Goal: Task Accomplishment & Management: Manage account settings

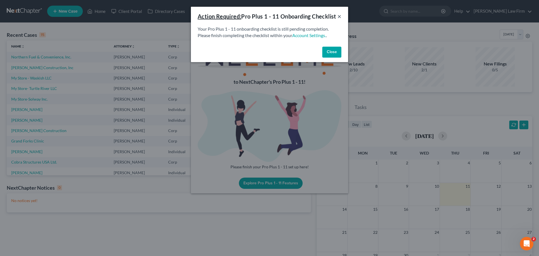
click at [339, 20] on button "×" at bounding box center [339, 16] width 4 height 7
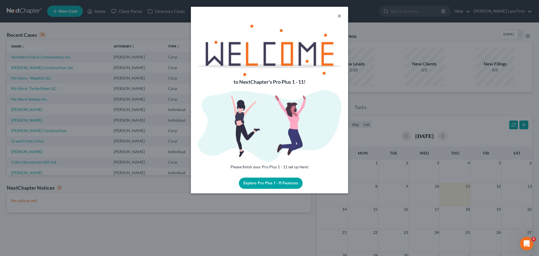
click at [340, 17] on button "×" at bounding box center [339, 15] width 4 height 7
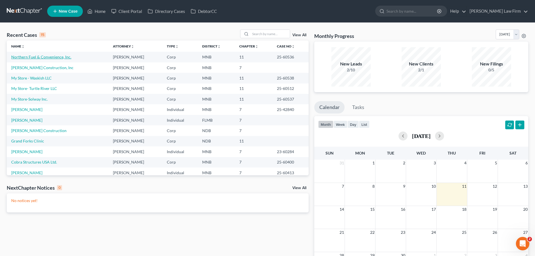
click at [28, 57] on link "Northern Fuel & Convenience, Inc." at bounding box center [41, 56] width 60 height 5
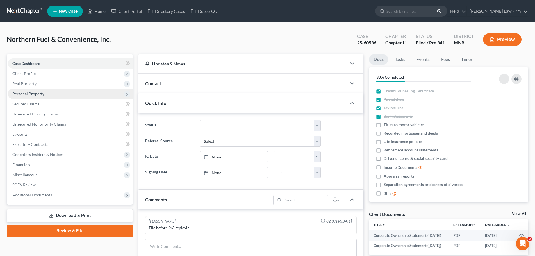
click at [37, 96] on span "Personal Property" at bounding box center [28, 93] width 32 height 5
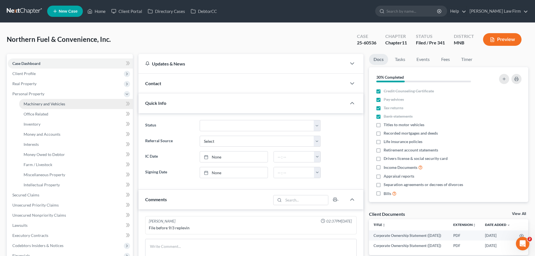
click at [44, 106] on link "Machinery and Vehicles" at bounding box center [76, 104] width 114 height 10
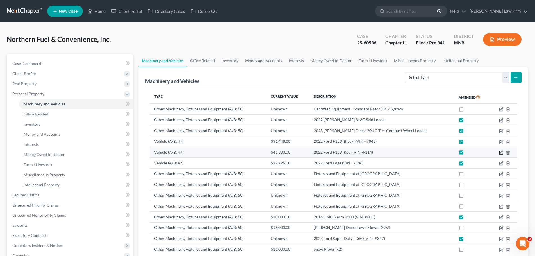
click at [500, 151] on icon "button" at bounding box center [500, 152] width 3 height 3
select select "45"
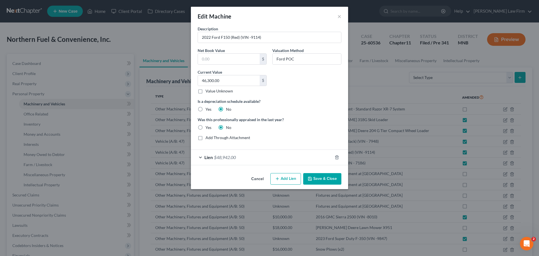
click at [200, 158] on div "Lien $48,942.00" at bounding box center [261, 157] width 141 height 15
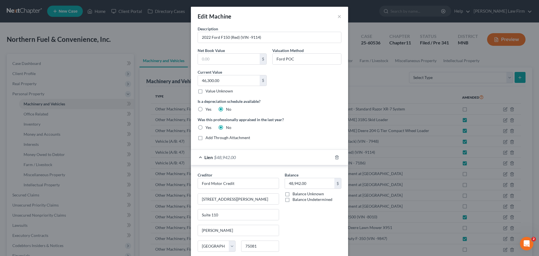
click at [204, 158] on span "Lien" at bounding box center [208, 156] width 8 height 5
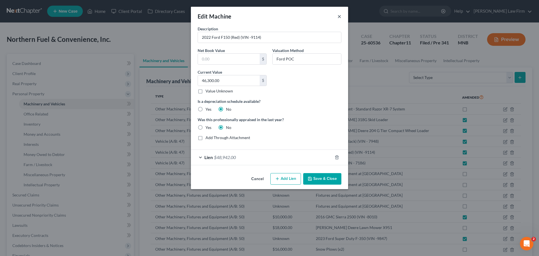
click at [339, 17] on button "×" at bounding box center [339, 16] width 4 height 7
